Goal: Information Seeking & Learning: Learn about a topic

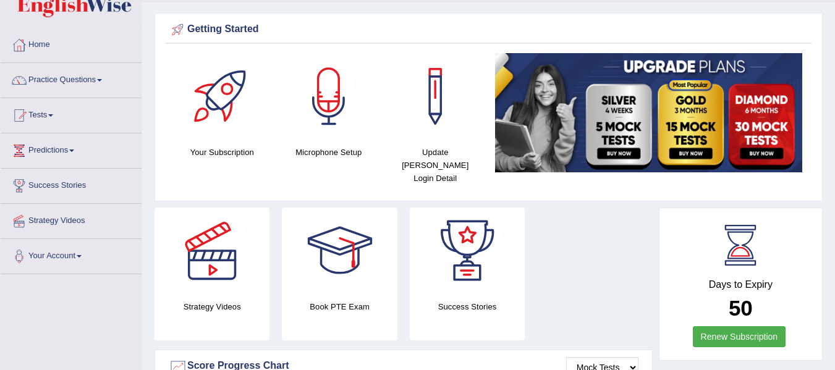
scroll to position [62, 0]
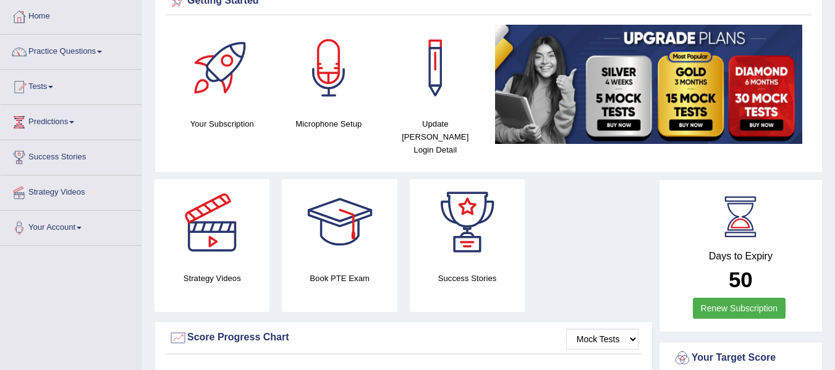
click at [88, 56] on link "Practice Questions" at bounding box center [71, 50] width 141 height 31
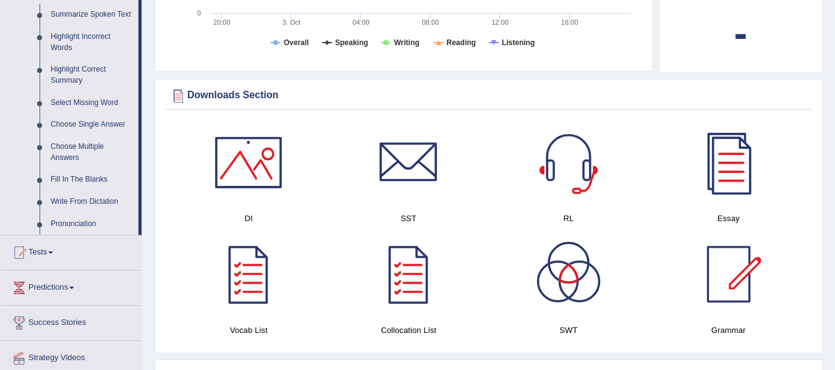
scroll to position [494, 0]
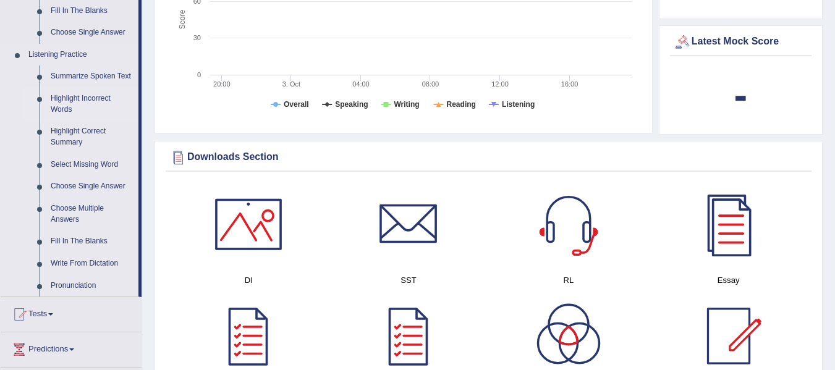
click at [85, 99] on link "Highlight Incorrect Words" at bounding box center [91, 104] width 93 height 33
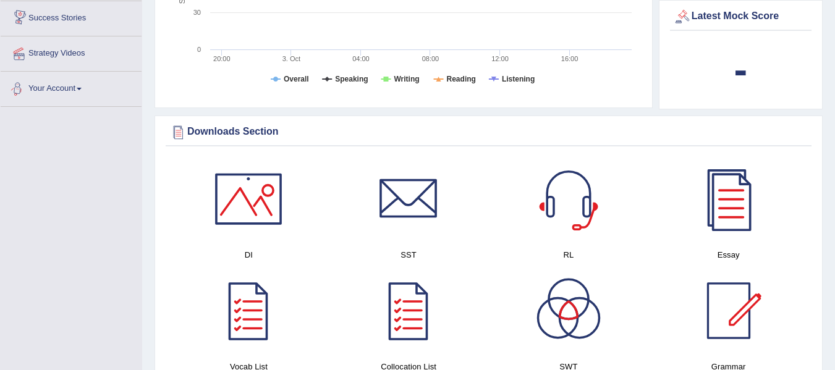
scroll to position [830, 0]
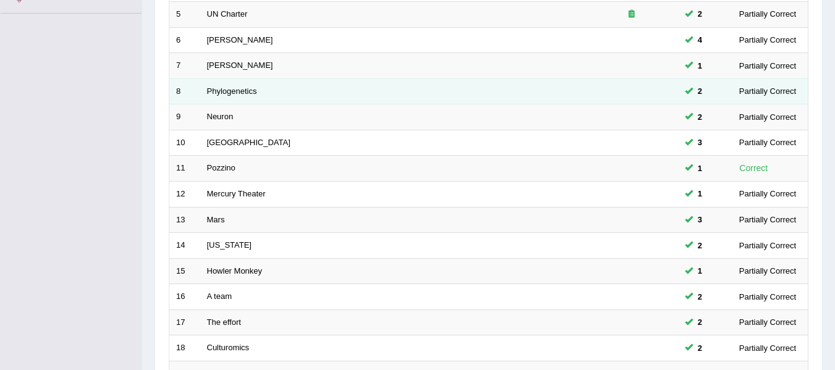
scroll to position [432, 0]
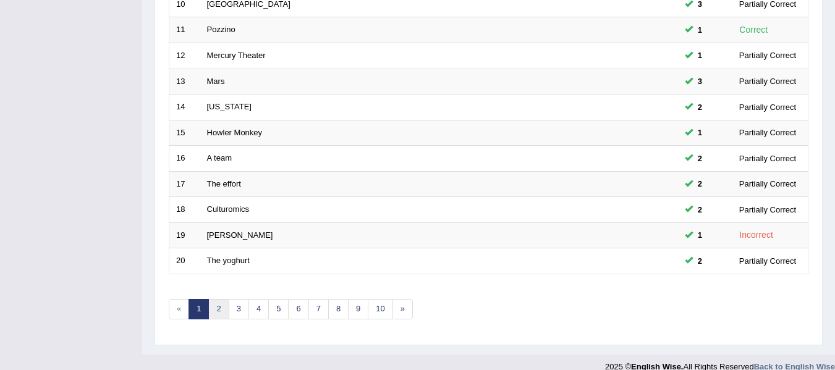
click at [221, 308] on link "2" at bounding box center [218, 309] width 20 height 20
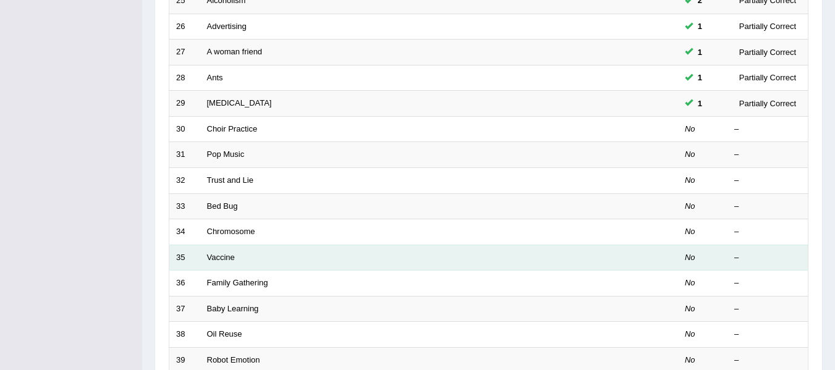
scroll to position [309, 0]
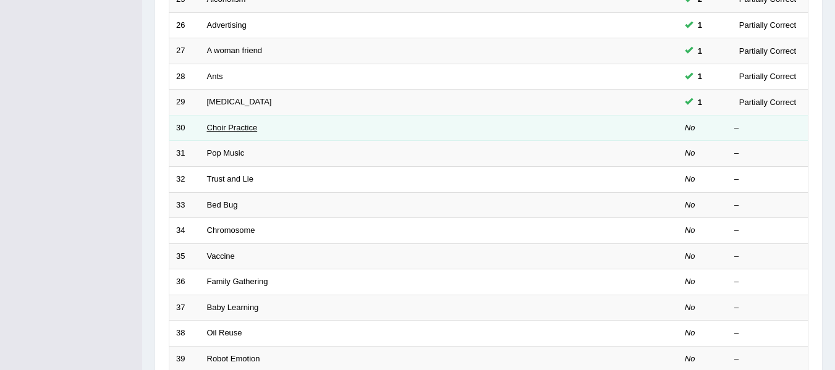
click at [243, 130] on link "Choir Practice" at bounding box center [232, 127] width 51 height 9
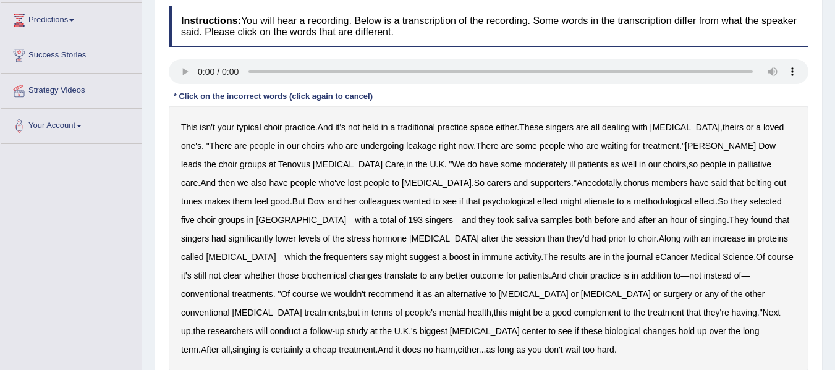
scroll to position [185, 0]
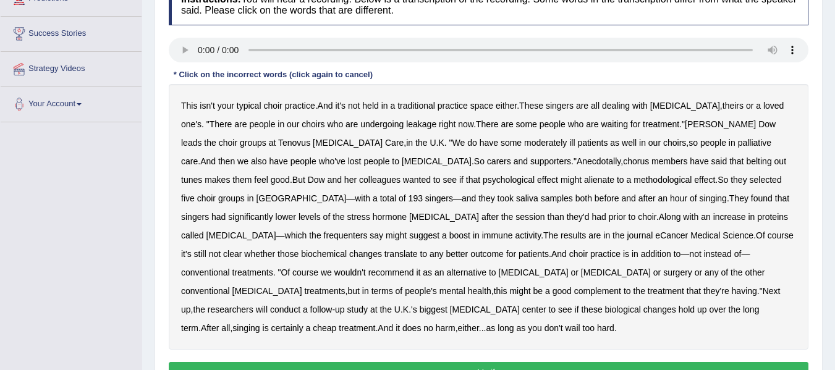
click at [487, 162] on b "carers" at bounding box center [499, 161] width 24 height 10
click at [633, 178] on b "methodological" at bounding box center [662, 180] width 58 height 10
click at [368, 230] on b "frequenters" at bounding box center [346, 235] width 44 height 10
click at [487, 163] on b "carers" at bounding box center [499, 161] width 24 height 10
click at [364, 125] on b "undergoing" at bounding box center [381, 124] width 43 height 10
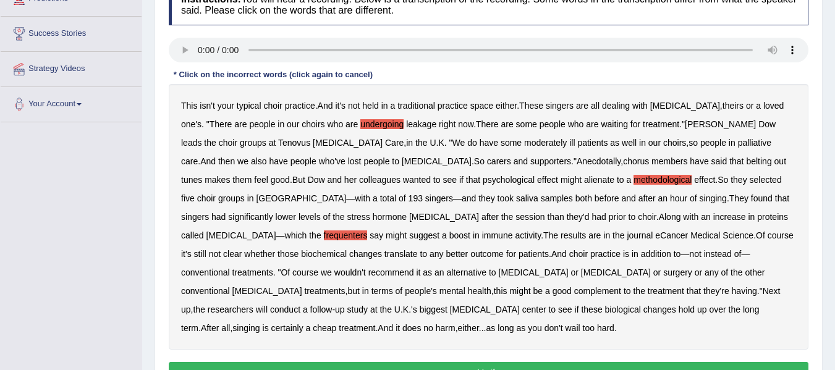
click at [406, 125] on b "leakage" at bounding box center [421, 124] width 30 height 10
click at [576, 163] on b "Anecdotally" at bounding box center [598, 161] width 44 height 10
click at [584, 179] on b "alienate" at bounding box center [599, 180] width 30 height 10
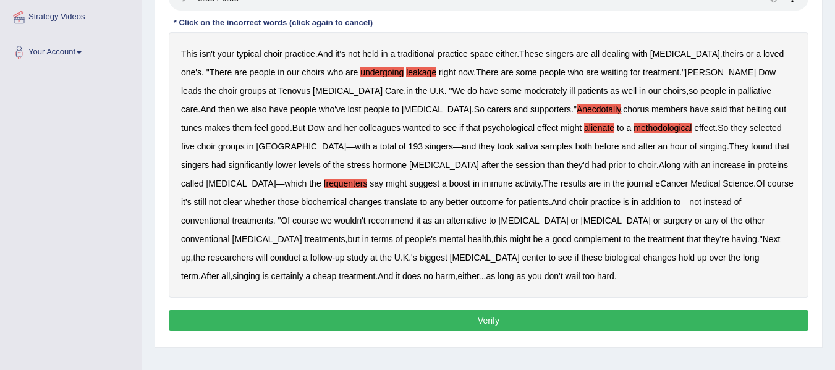
scroll to position [217, 0]
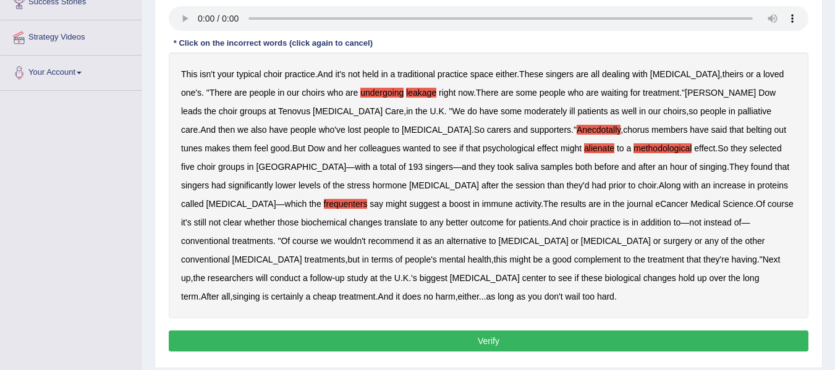
click at [360, 96] on b "undergoing" at bounding box center [381, 93] width 43 height 10
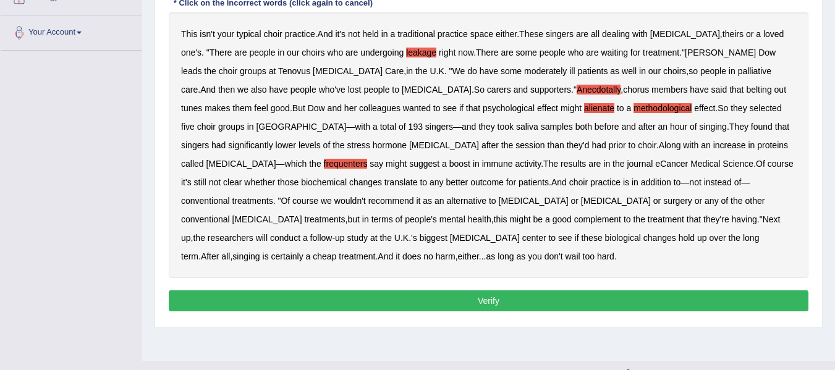
scroll to position [279, 0]
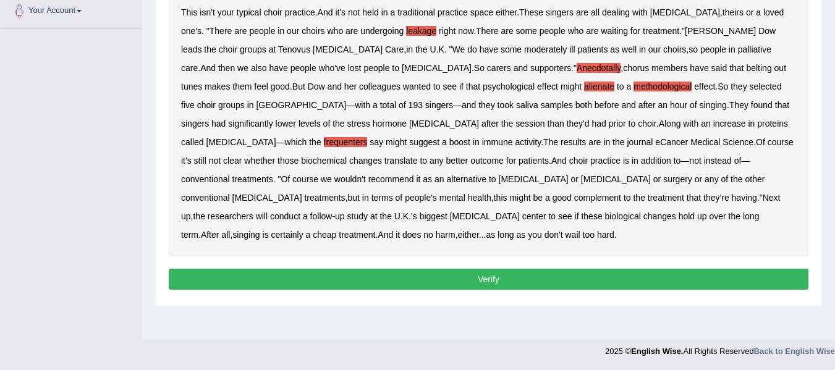
click at [390, 269] on button "Verify" at bounding box center [488, 279] width 639 height 21
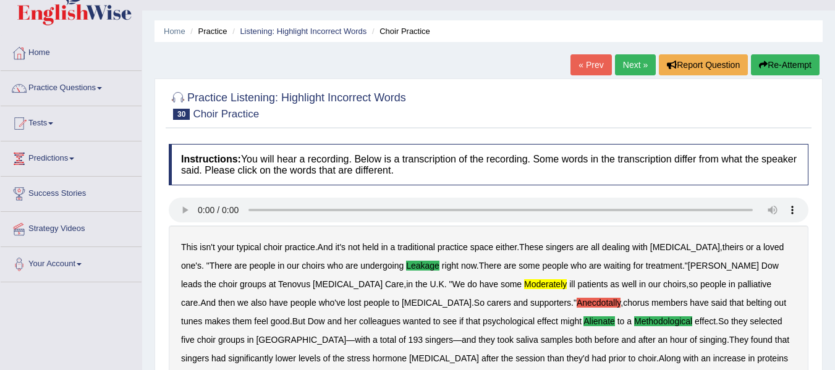
scroll to position [0, 0]
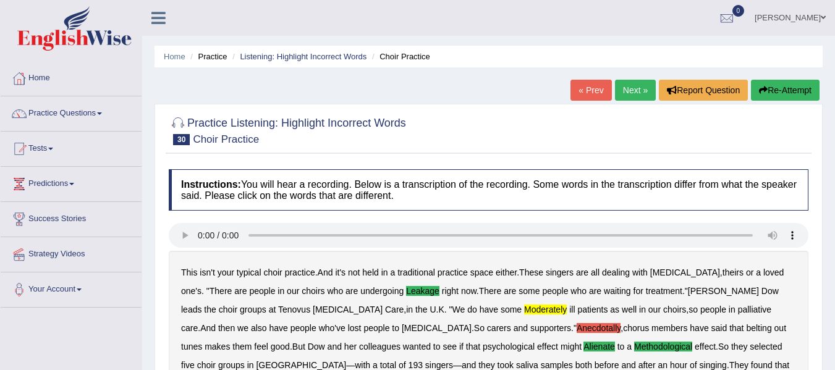
click at [646, 89] on link "Next »" at bounding box center [635, 90] width 41 height 21
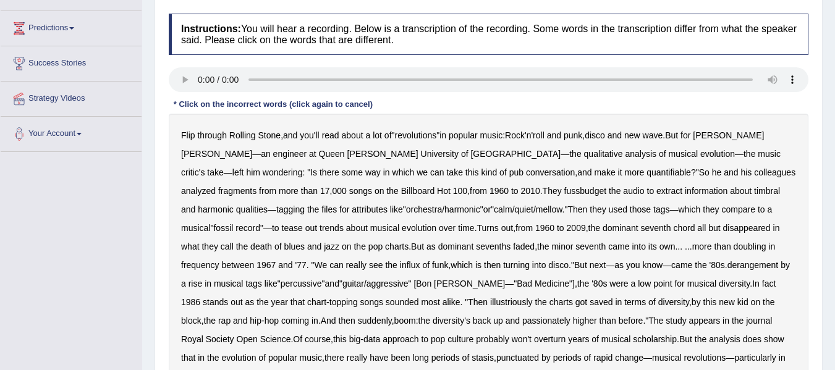
scroll to position [185, 0]
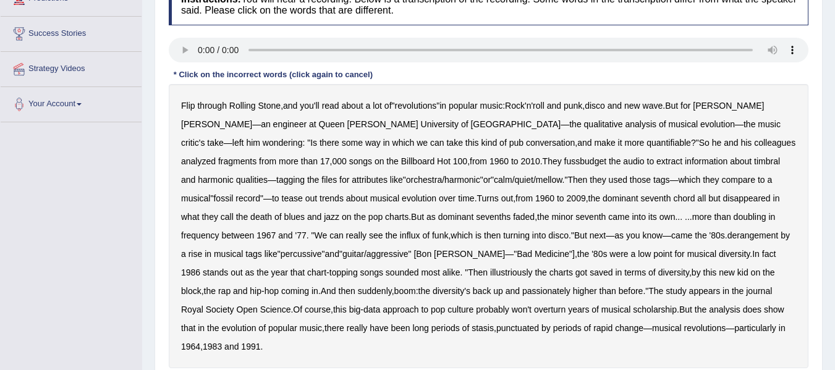
click at [727, 236] on b "derangement" at bounding box center [752, 235] width 51 height 10
click at [490, 272] on b "illustriously" at bounding box center [511, 273] width 42 height 10
click at [522, 291] on b "passionately" at bounding box center [546, 291] width 48 height 10
click at [564, 161] on b "fussbudget" at bounding box center [585, 161] width 43 height 10
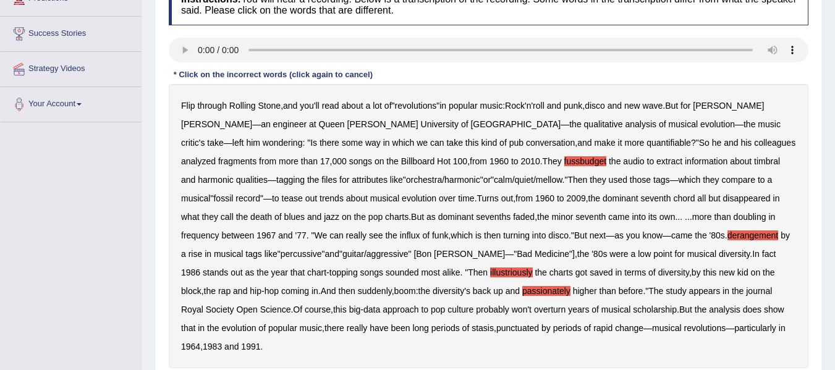
scroll to position [247, 0]
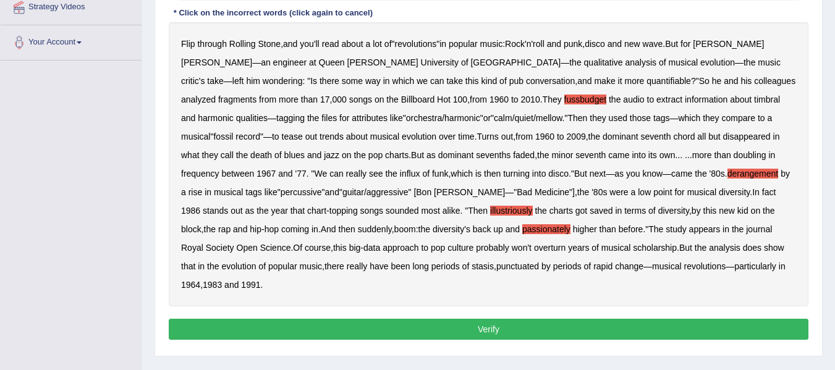
click at [422, 319] on button "Verify" at bounding box center [488, 329] width 639 height 21
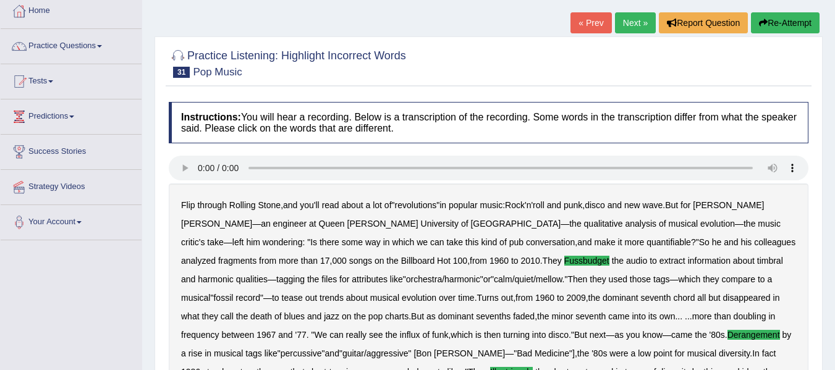
scroll to position [62, 0]
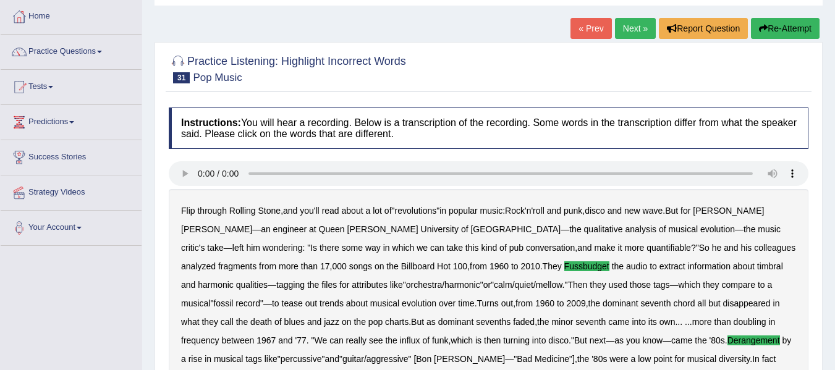
click at [631, 25] on link "Next »" at bounding box center [635, 28] width 41 height 21
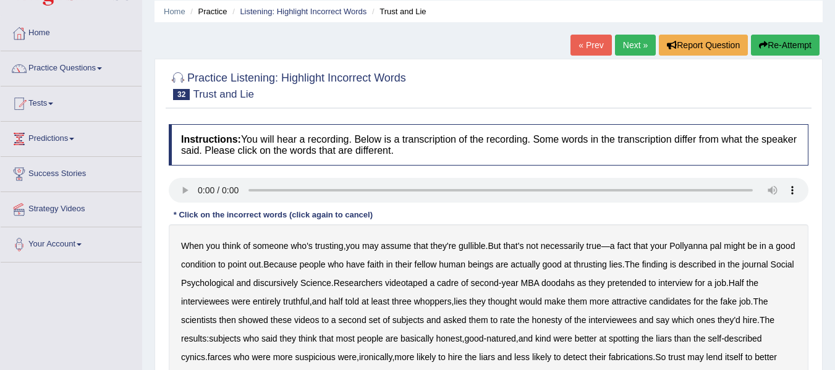
scroll to position [185, 0]
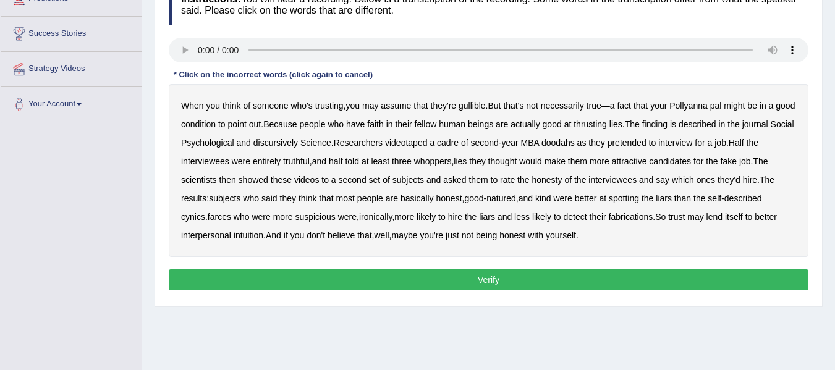
click at [293, 145] on b "discursively" at bounding box center [275, 143] width 44 height 10
click at [209, 162] on b "interviewees" at bounding box center [205, 161] width 48 height 10
click at [216, 125] on b "condition" at bounding box center [198, 124] width 35 height 10
click at [190, 164] on b "interviewees" at bounding box center [205, 161] width 48 height 10
click at [607, 123] on b "thrusting" at bounding box center [589, 124] width 33 height 10
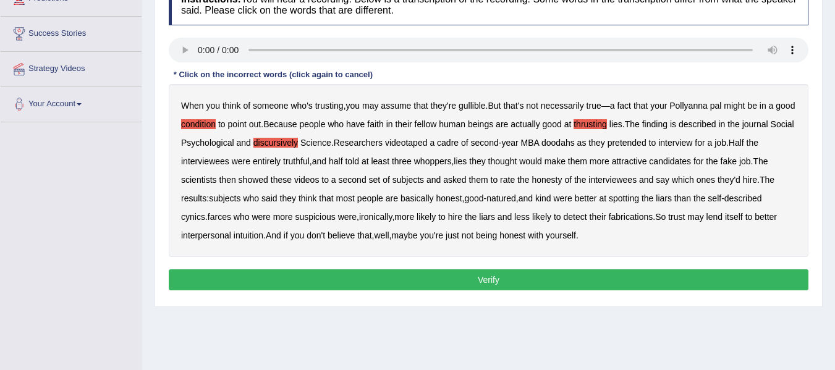
click at [175, 75] on div "* Click on the incorrect words (click again to cancel)" at bounding box center [273, 75] width 209 height 12
click at [575, 142] on b "doodahs" at bounding box center [557, 143] width 33 height 10
click at [743, 181] on b "hire" at bounding box center [750, 180] width 14 height 10
click at [375, 289] on button "Verify" at bounding box center [488, 279] width 639 height 21
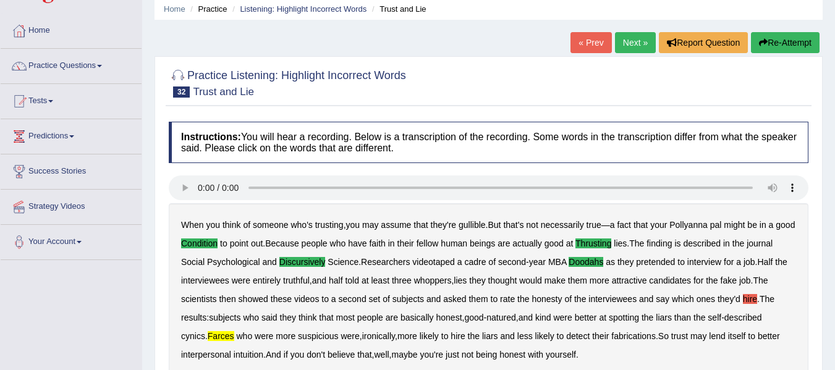
scroll to position [0, 0]
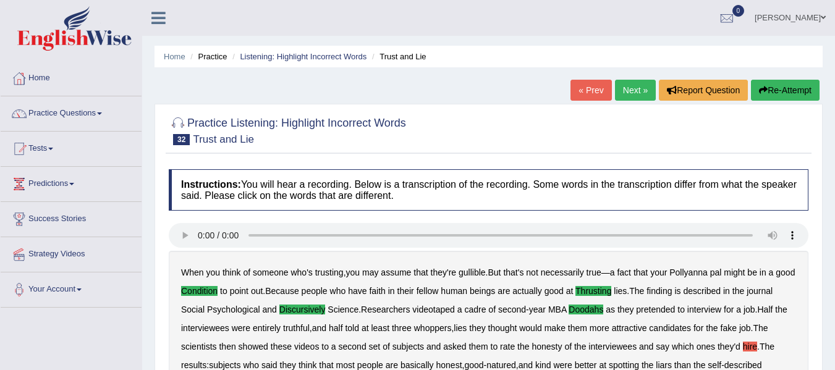
click at [633, 90] on link "Next »" at bounding box center [635, 90] width 41 height 21
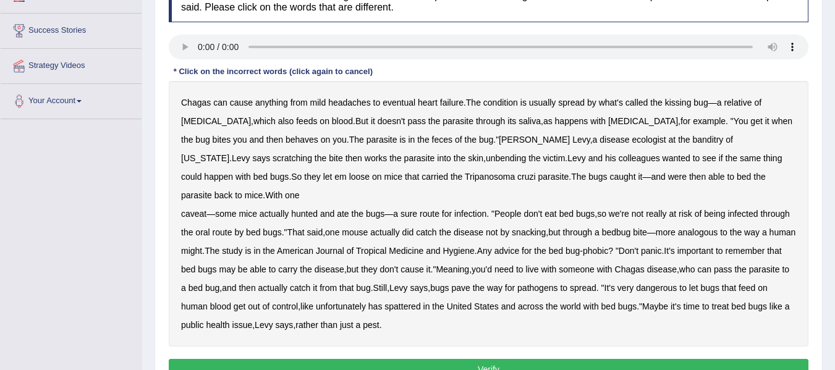
scroll to position [185, 0]
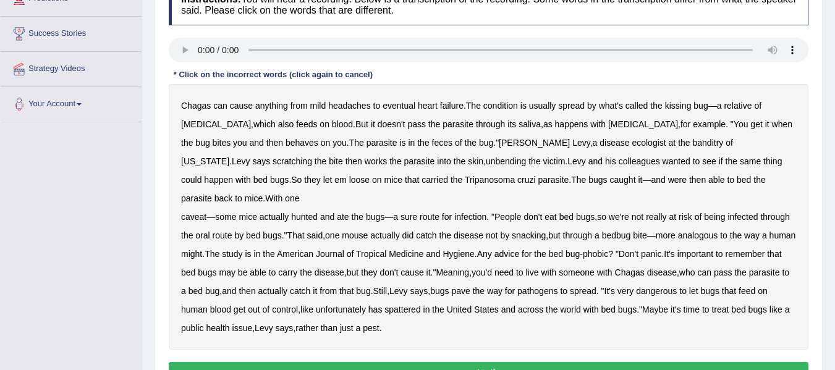
click at [285, 138] on b "behaves" at bounding box center [301, 143] width 33 height 10
click at [693, 145] on b "banditry" at bounding box center [708, 143] width 31 height 10
click at [420, 305] on b "spattered" at bounding box center [402, 310] width 36 height 10
drag, startPoint x: 473, startPoint y: 356, endPoint x: 472, endPoint y: 350, distance: 6.2
click at [473, 362] on button "Verify" at bounding box center [488, 372] width 639 height 21
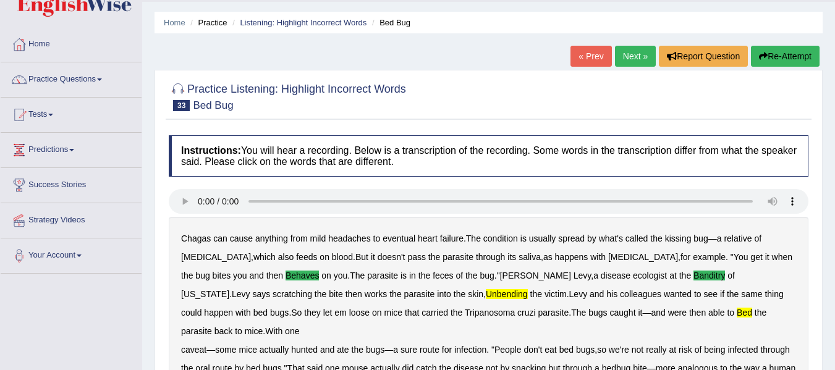
scroll to position [0, 0]
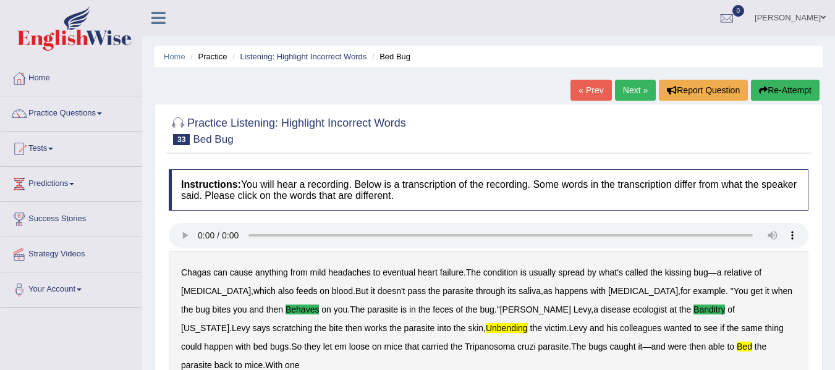
click at [636, 93] on link "Next »" at bounding box center [635, 90] width 41 height 21
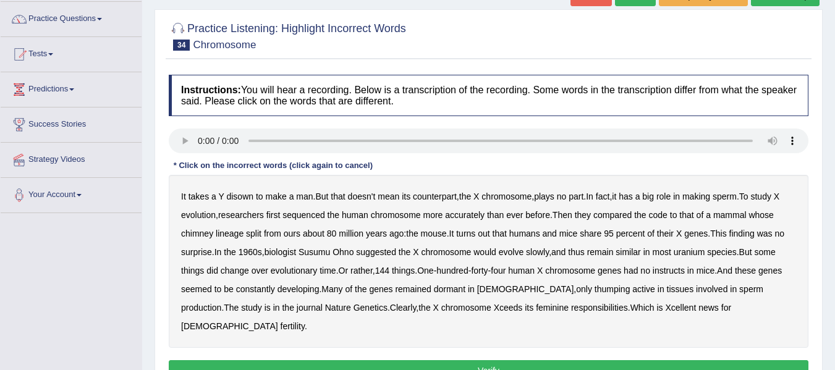
scroll to position [124, 0]
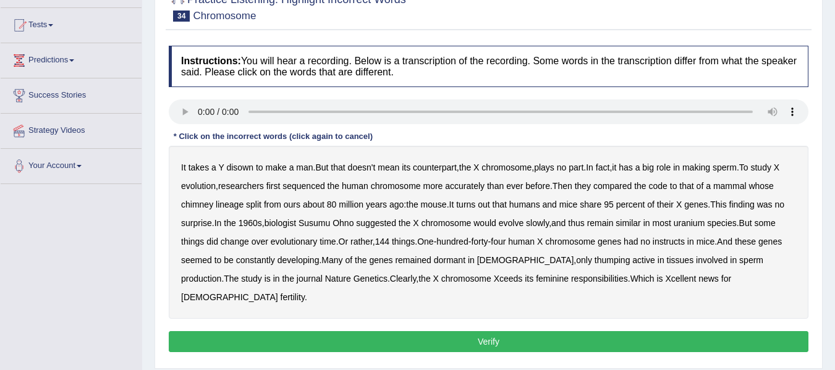
click at [745, 211] on div "It takes a Y disown to make a man . But that doesn't mean its counterpart , the…" at bounding box center [488, 232] width 639 height 173
click at [675, 242] on b "instructs" at bounding box center [668, 242] width 32 height 10
click at [665, 281] on b "Xcellent" at bounding box center [680, 279] width 31 height 10
click at [494, 277] on b "Xceeds" at bounding box center [508, 279] width 29 height 10
click at [419, 331] on button "Verify" at bounding box center [488, 341] width 639 height 21
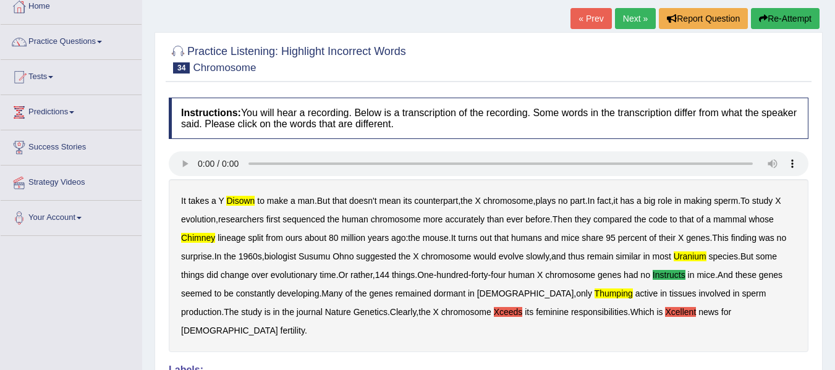
scroll to position [62, 0]
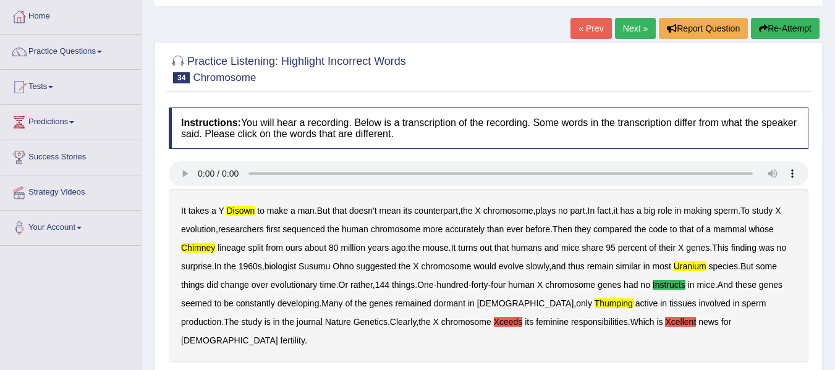
click at [625, 33] on link "Next »" at bounding box center [635, 28] width 41 height 21
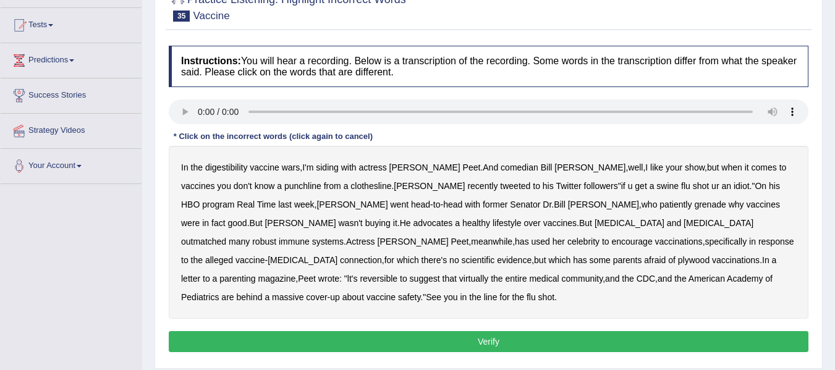
click at [694, 203] on b "grenade" at bounding box center [710, 205] width 32 height 10
click at [678, 263] on b "plywood" at bounding box center [694, 260] width 32 height 10
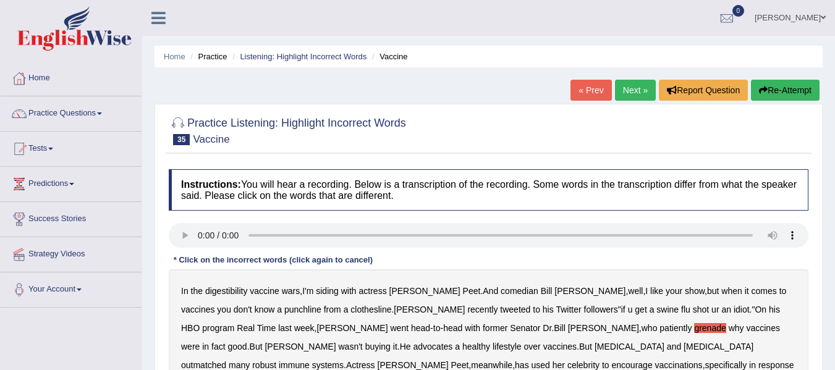
scroll to position [62, 0]
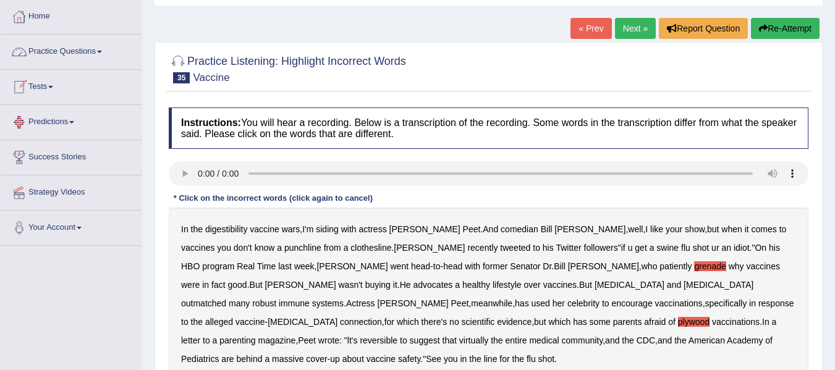
click at [101, 49] on link "Practice Questions" at bounding box center [71, 50] width 141 height 31
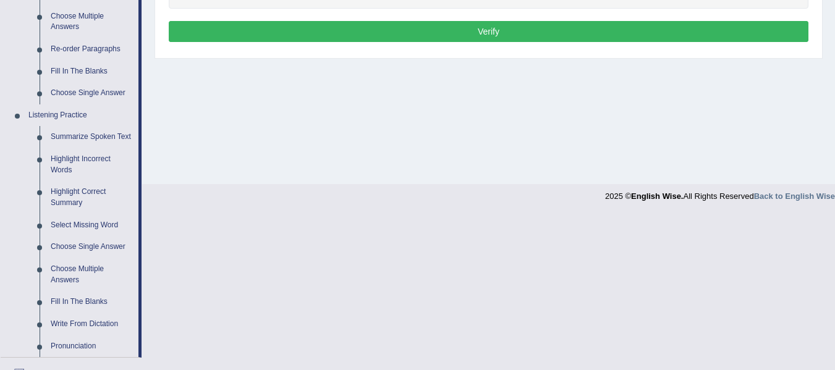
scroll to position [351, 0]
